Goal: Task Accomplishment & Management: Use online tool/utility

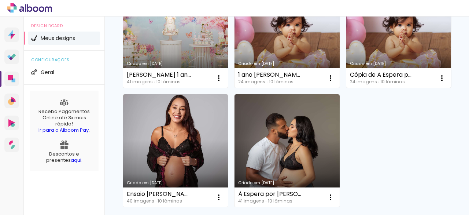
scroll to position [400, 0]
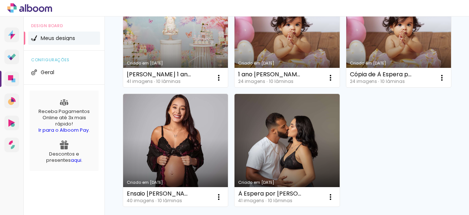
click at [165, 88] on link "Criado em [DATE]" at bounding box center [175, 31] width 105 height 113
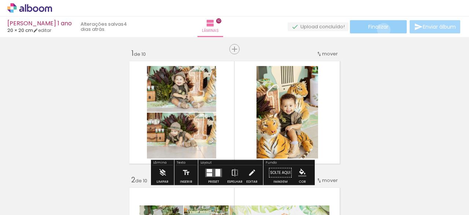
click at [381, 29] on span "Finalizar" at bounding box center [378, 26] width 20 height 5
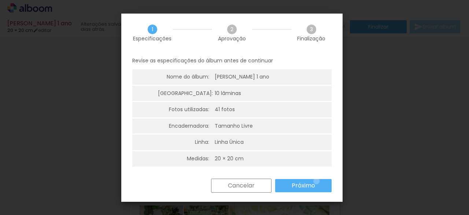
click at [316, 181] on paper-button "Próximo" at bounding box center [303, 185] width 56 height 13
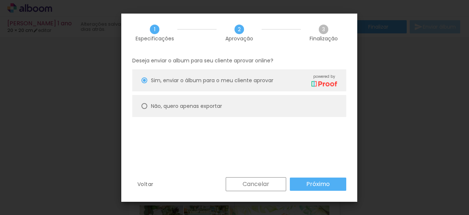
click at [145, 102] on paper-radio-button "Não, quero apenas exportar" at bounding box center [239, 106] width 214 height 22
type paper-radio-button "on"
click at [0, 0] on slot "Próximo" at bounding box center [0, 0] width 0 height 0
type input "Alta, 300 DPI"
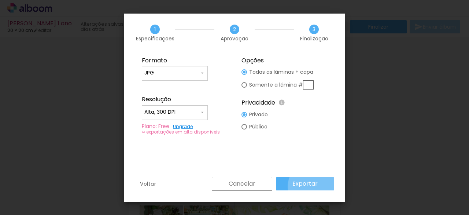
click at [0, 0] on slot "Exportar" at bounding box center [0, 0] width 0 height 0
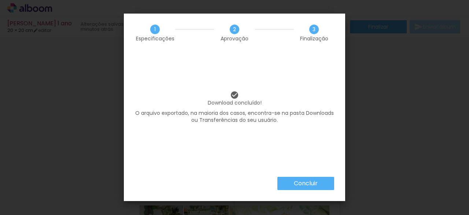
click at [85, 67] on iron-overlay-backdrop at bounding box center [234, 107] width 469 height 215
click at [416, 95] on iron-overlay-backdrop at bounding box center [234, 107] width 469 height 215
click at [326, 187] on paper-button "Concluir" at bounding box center [305, 183] width 57 height 13
